Goal: Book appointment/travel/reservation

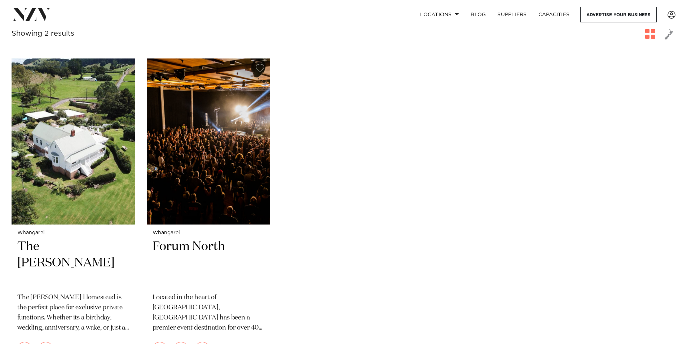
scroll to position [144, 0]
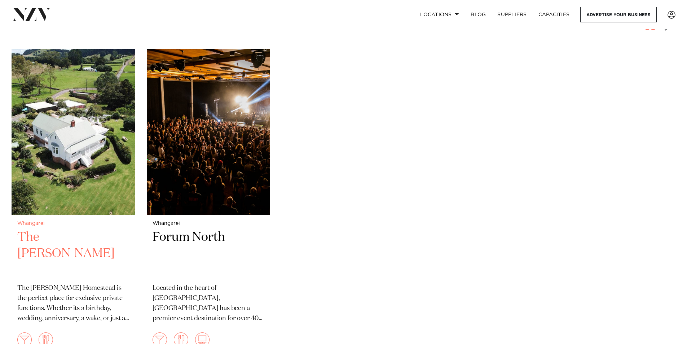
click at [74, 139] on img at bounding box center [74, 132] width 124 height 166
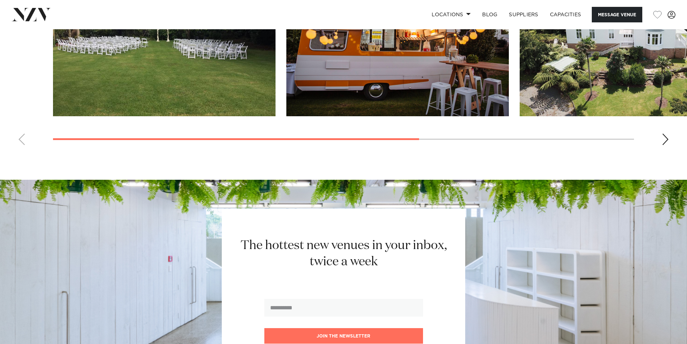
scroll to position [541, 0]
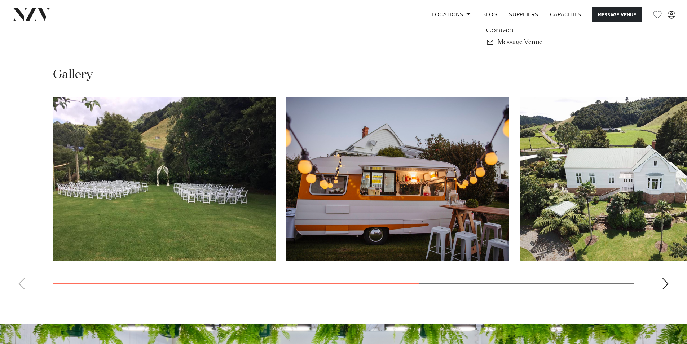
click at [662, 286] on div "Next slide" at bounding box center [665, 284] width 7 height 12
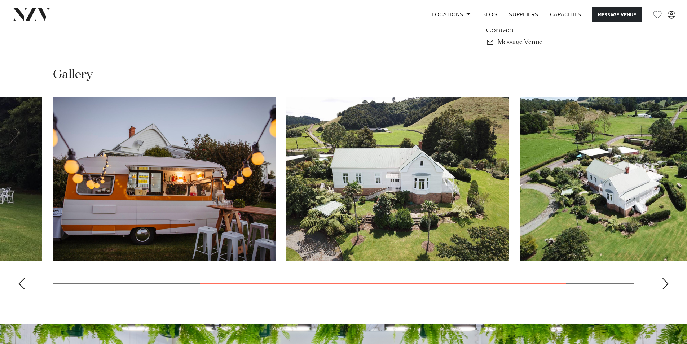
click at [662, 286] on div "Next slide" at bounding box center [665, 284] width 7 height 12
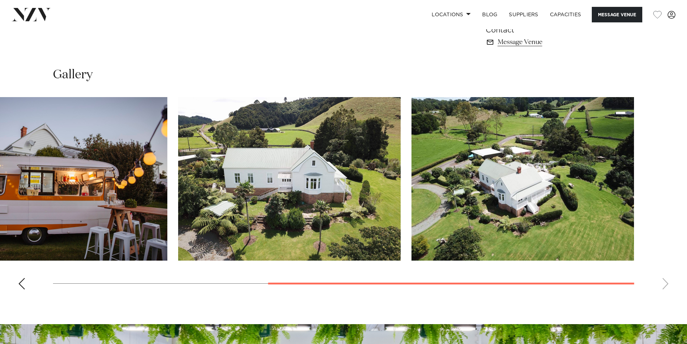
click at [662, 286] on swiper-container at bounding box center [343, 196] width 687 height 198
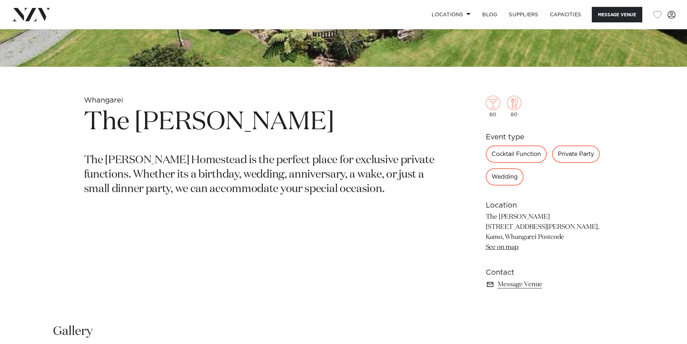
scroll to position [289, 0]
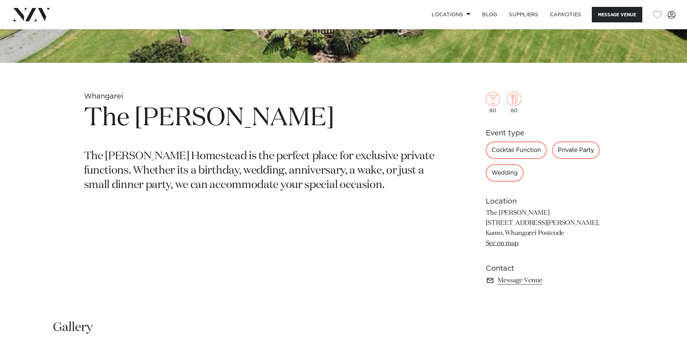
click at [576, 153] on div "Private Party" at bounding box center [576, 149] width 48 height 17
click at [577, 150] on div "Private Party" at bounding box center [576, 149] width 48 height 17
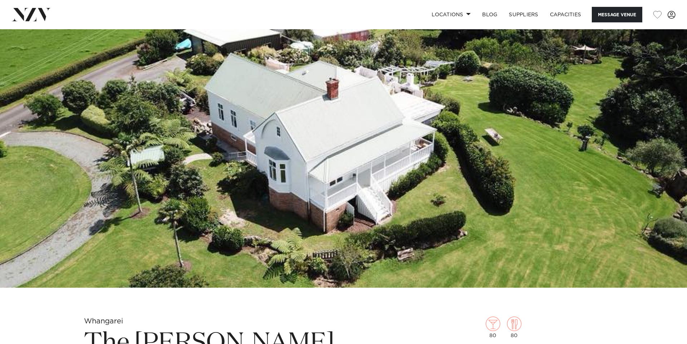
scroll to position [0, 0]
